Goal: Transaction & Acquisition: Book appointment/travel/reservation

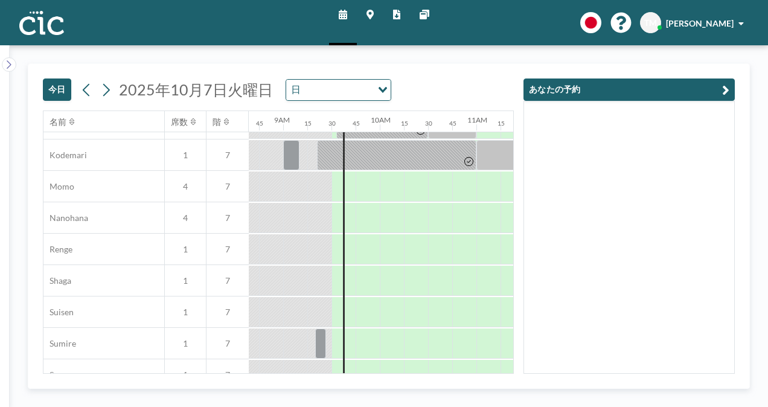
scroll to position [556, 835]
click at [409, 187] on div at bounding box center [416, 187] width 24 height 30
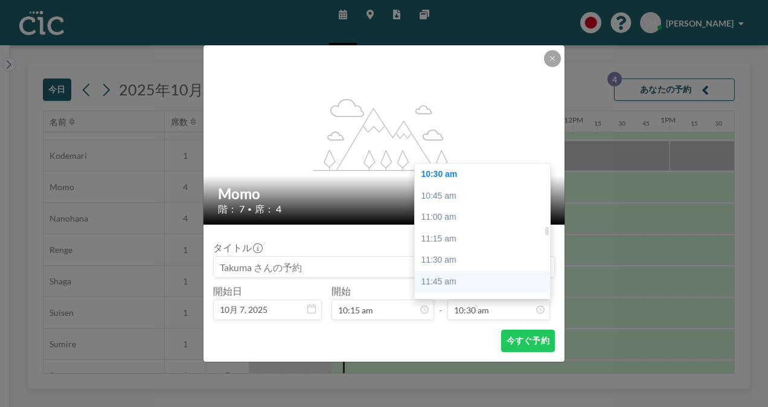
scroll to position [983, 0]
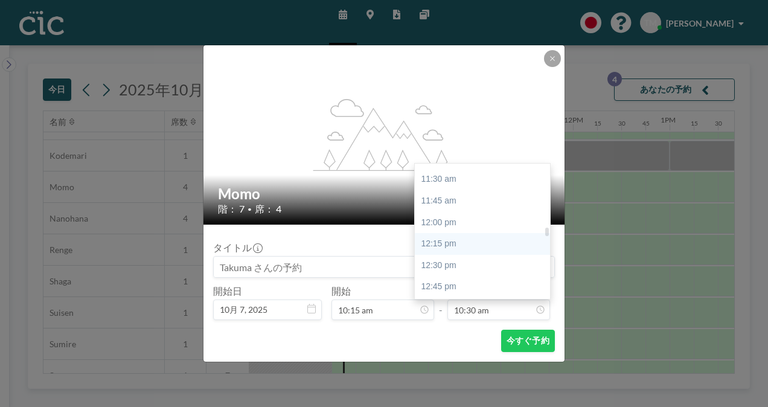
click at [470, 249] on div "12:15 pm" at bounding box center [485, 244] width 141 height 22
type input "12:15 pm"
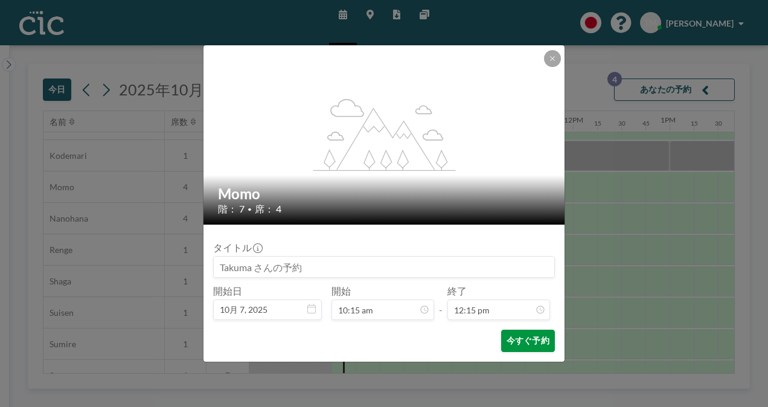
scroll to position [1053, 0]
click at [525, 345] on button "今すぐ予約" at bounding box center [528, 341] width 54 height 22
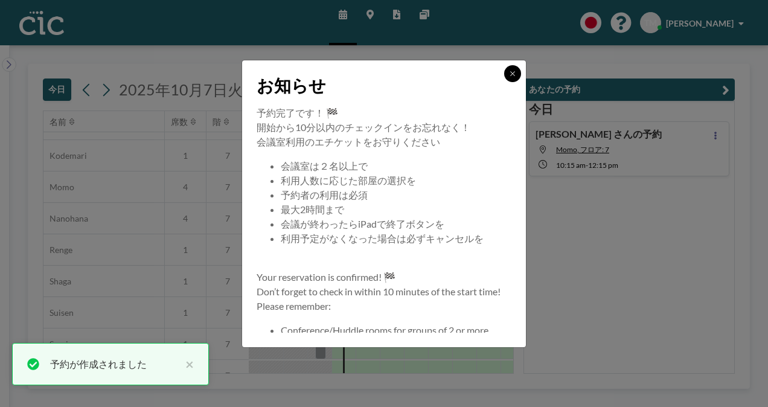
click at [512, 75] on icon at bounding box center [512, 73] width 7 height 7
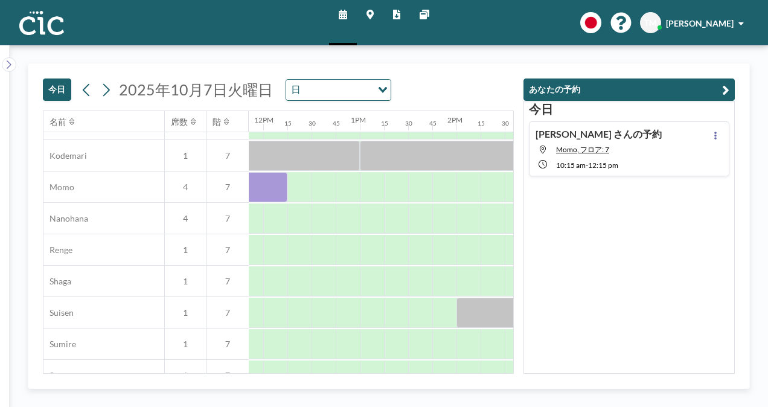
scroll to position [556, 1146]
click at [445, 188] on div at bounding box center [443, 187] width 24 height 30
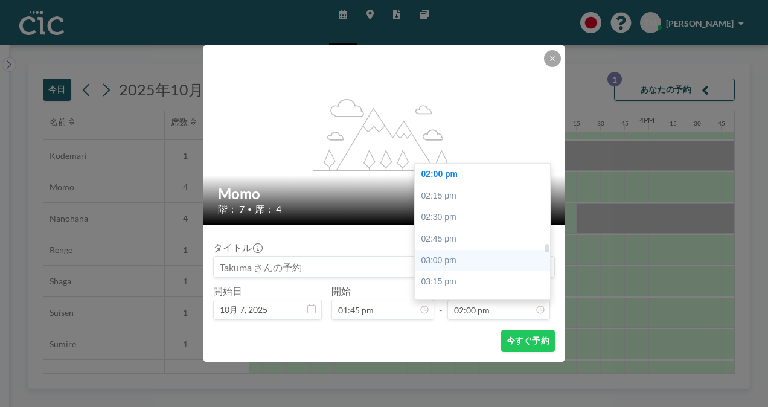
scroll to position [1244, 0]
click at [460, 281] on div "03:45 pm" at bounding box center [485, 284] width 141 height 22
type input "03:45 pm"
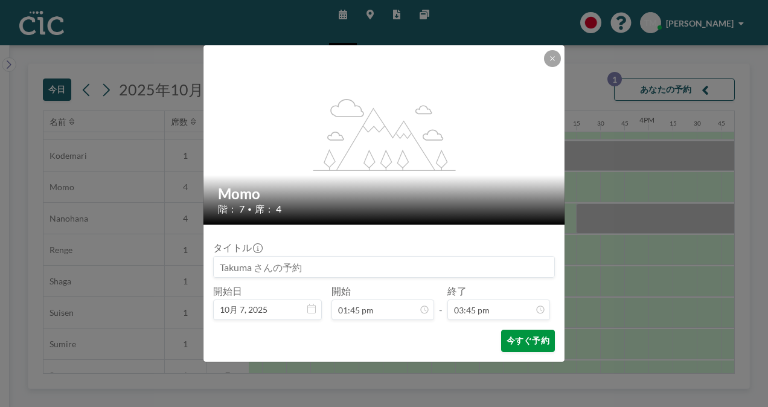
scroll to position [1353, 0]
click at [530, 345] on button "今すぐ予約" at bounding box center [528, 341] width 54 height 22
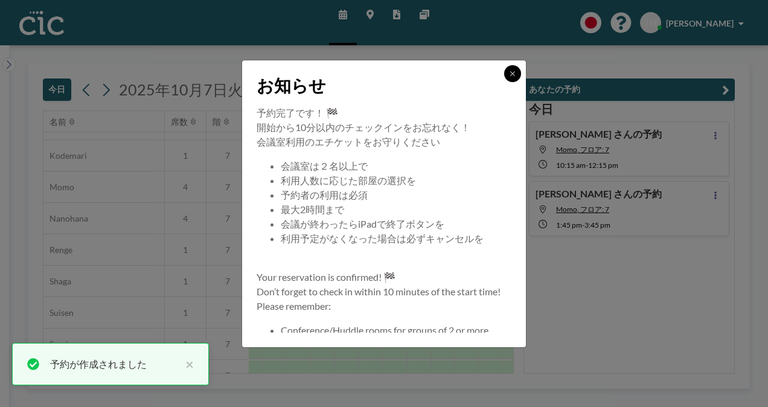
click at [514, 71] on icon at bounding box center [512, 73] width 7 height 7
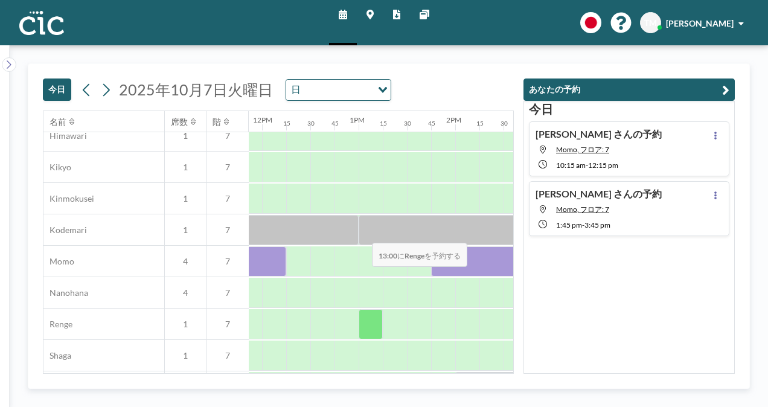
scroll to position [481, 1146]
